Goal: Navigation & Orientation: Find specific page/section

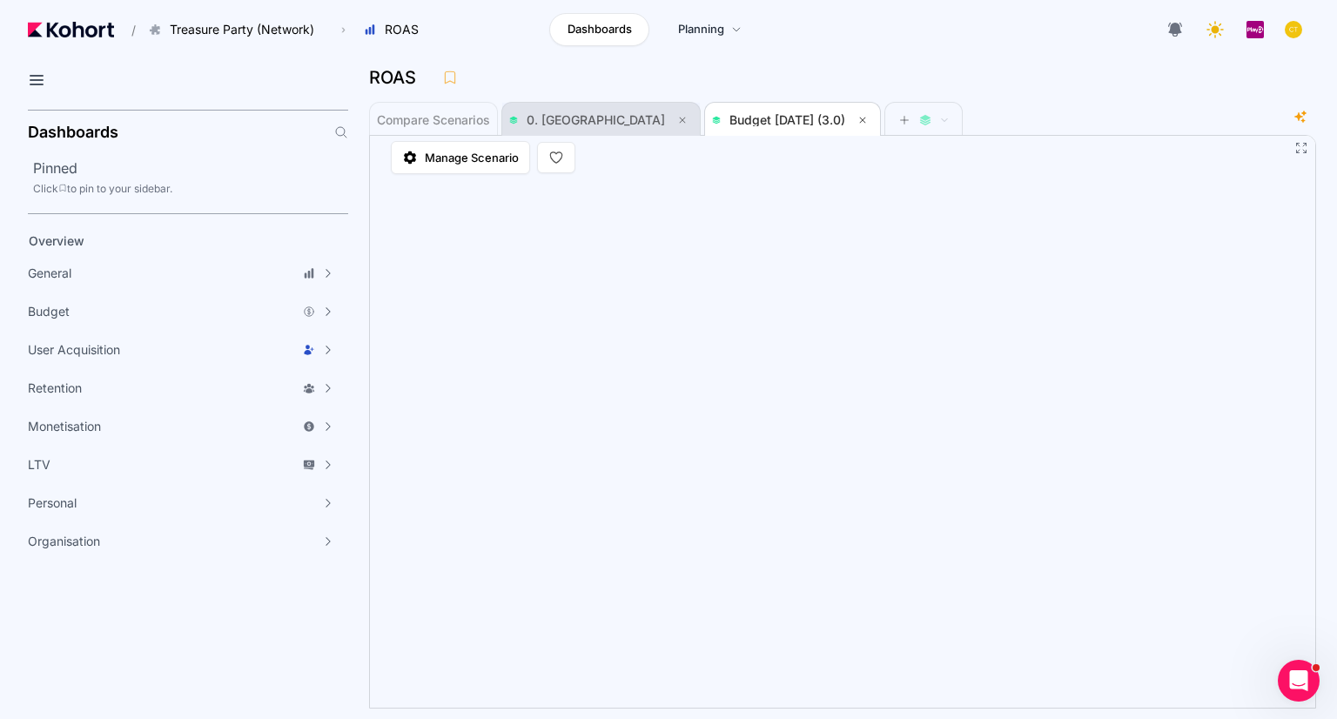
click at [572, 118] on span "0. Baseline" at bounding box center [596, 119] width 138 height 15
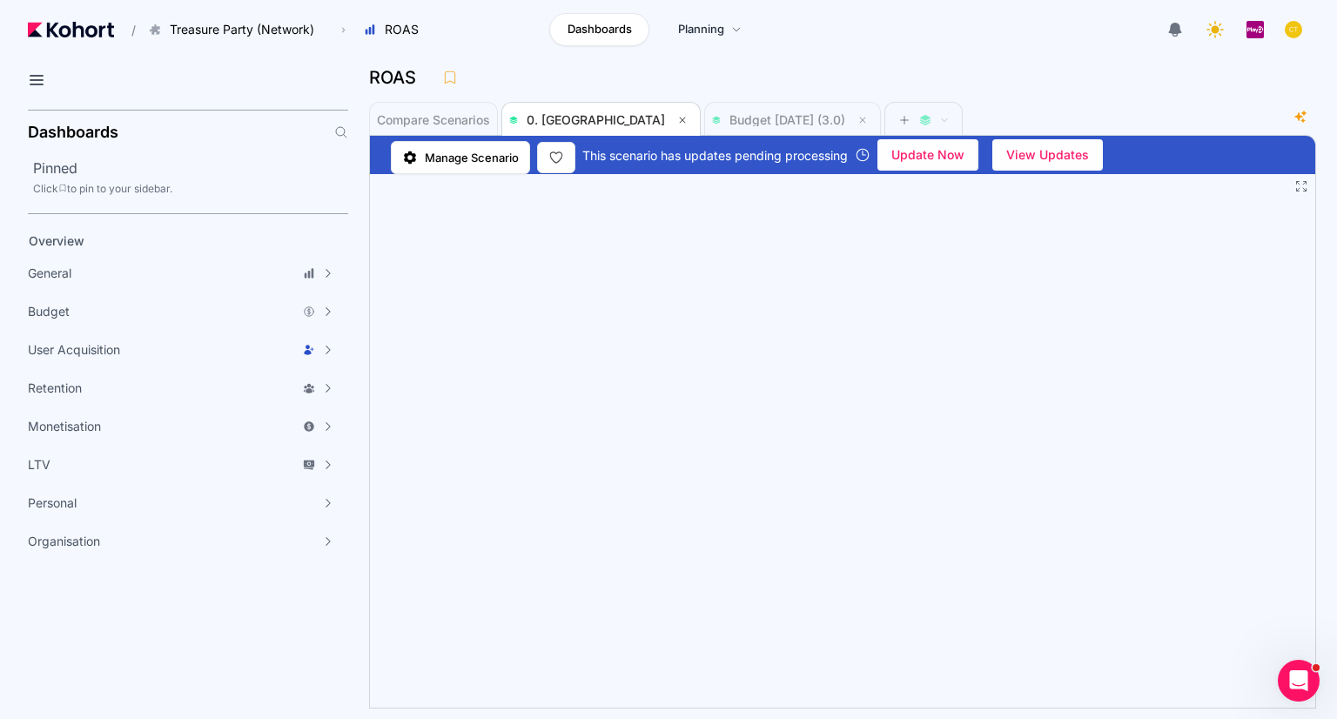
drag, startPoint x: 203, startPoint y: 32, endPoint x: 102, endPoint y: 77, distance: 110.3
click at [102, 77] on div at bounding box center [184, 83] width 327 height 38
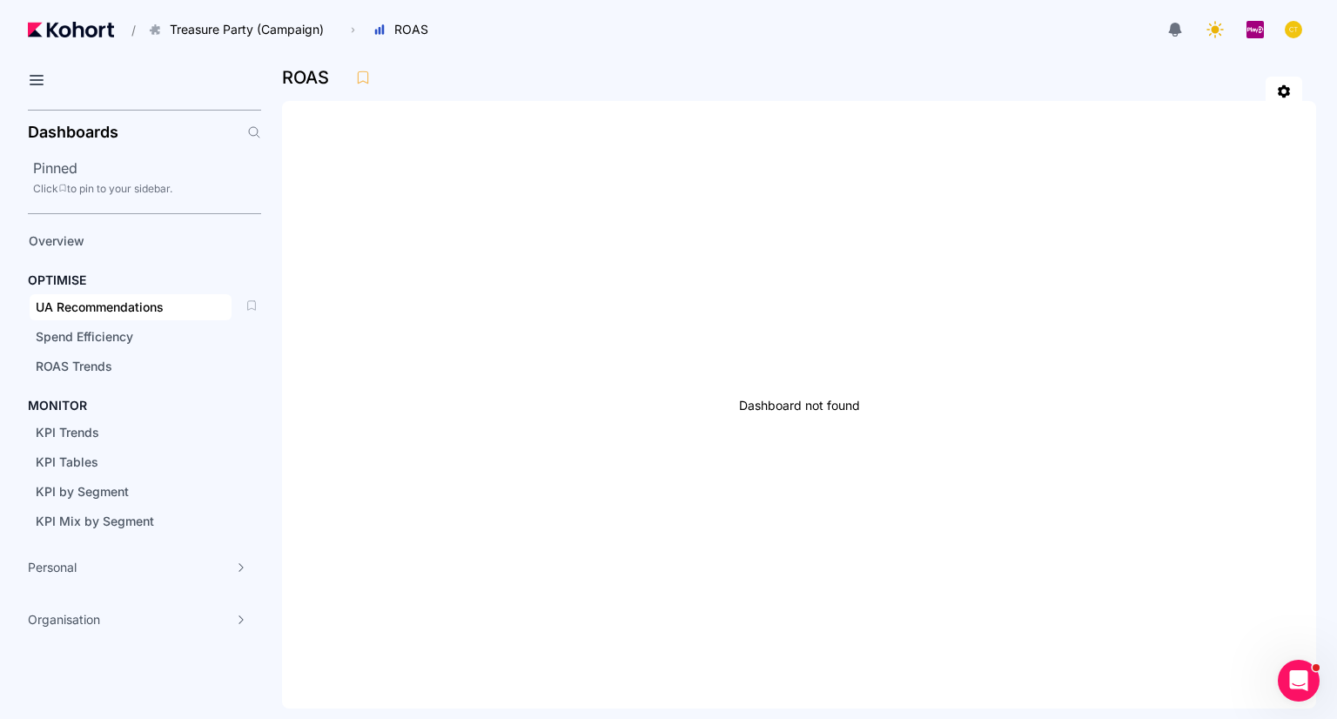
click at [120, 300] on span "UA Recommendations" at bounding box center [100, 306] width 128 height 15
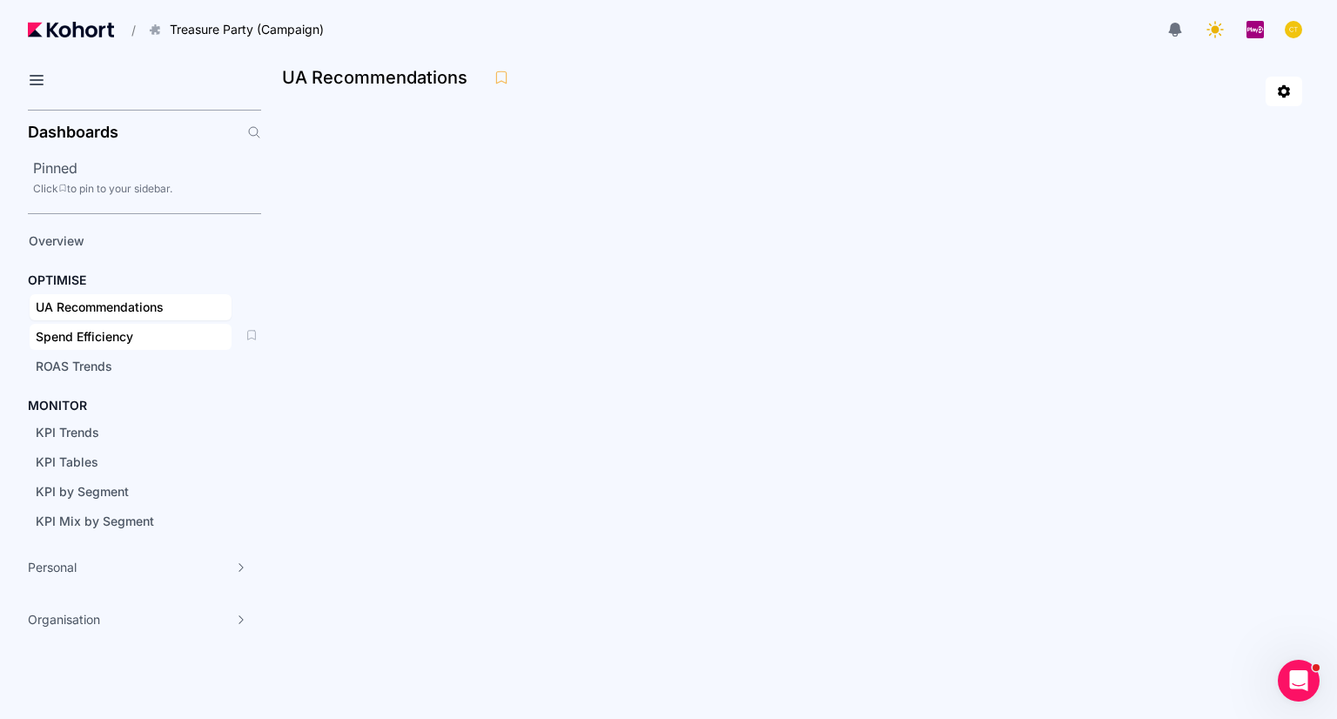
click at [122, 339] on span "Spend Efficiency" at bounding box center [84, 336] width 97 height 15
click at [94, 372] on span "ROAS Trends" at bounding box center [74, 366] width 77 height 15
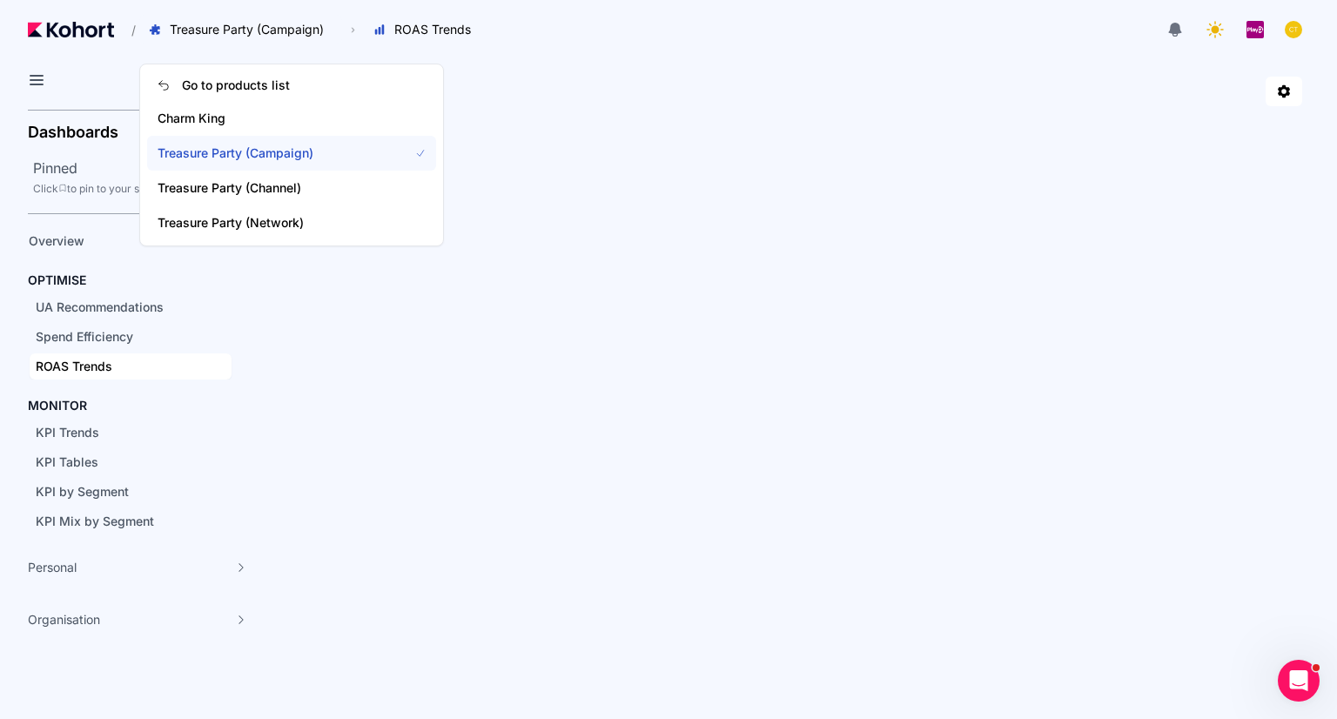
click at [258, 151] on span "Treasure Party (Campaign)" at bounding box center [273, 152] width 230 height 17
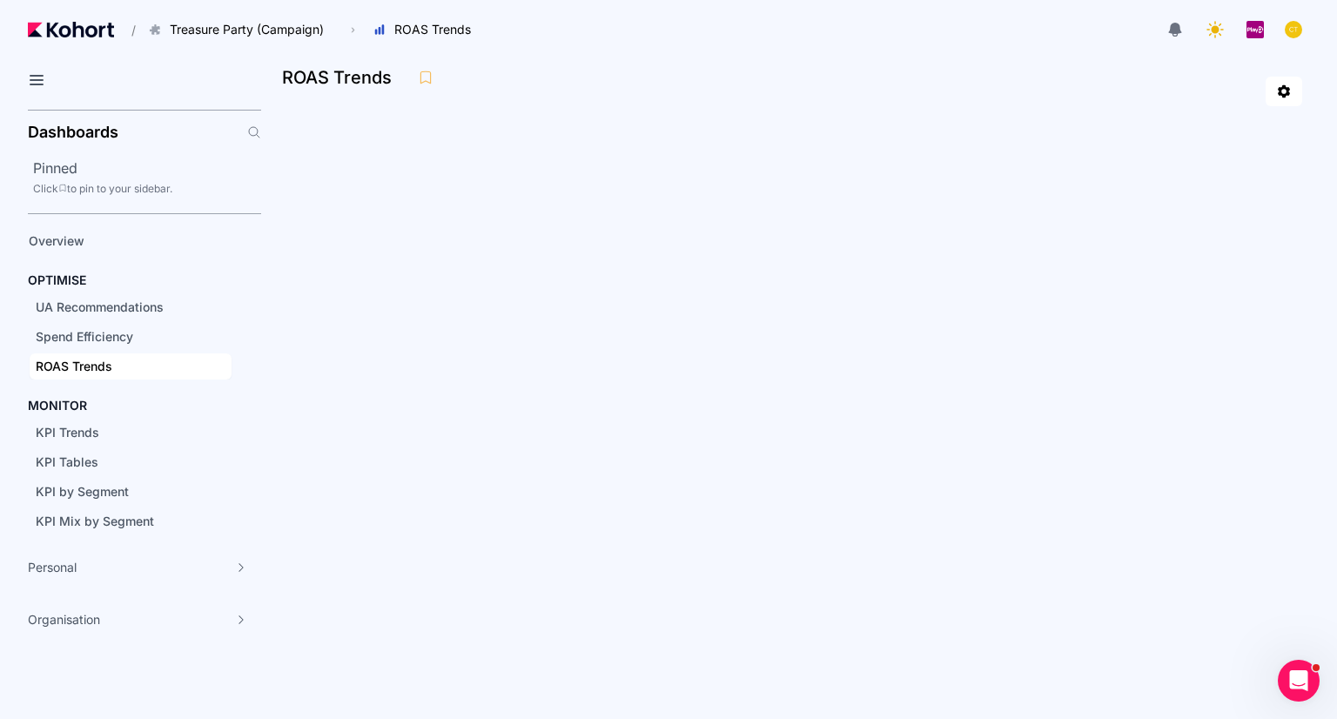
click at [91, 675] on aside "Dashboards Pinned Click to pin to your sidebar. Overview OPTIMISE UA Recommenda…" at bounding box center [130, 411] width 261 height 616
